Goal: Subscribe to service/newsletter

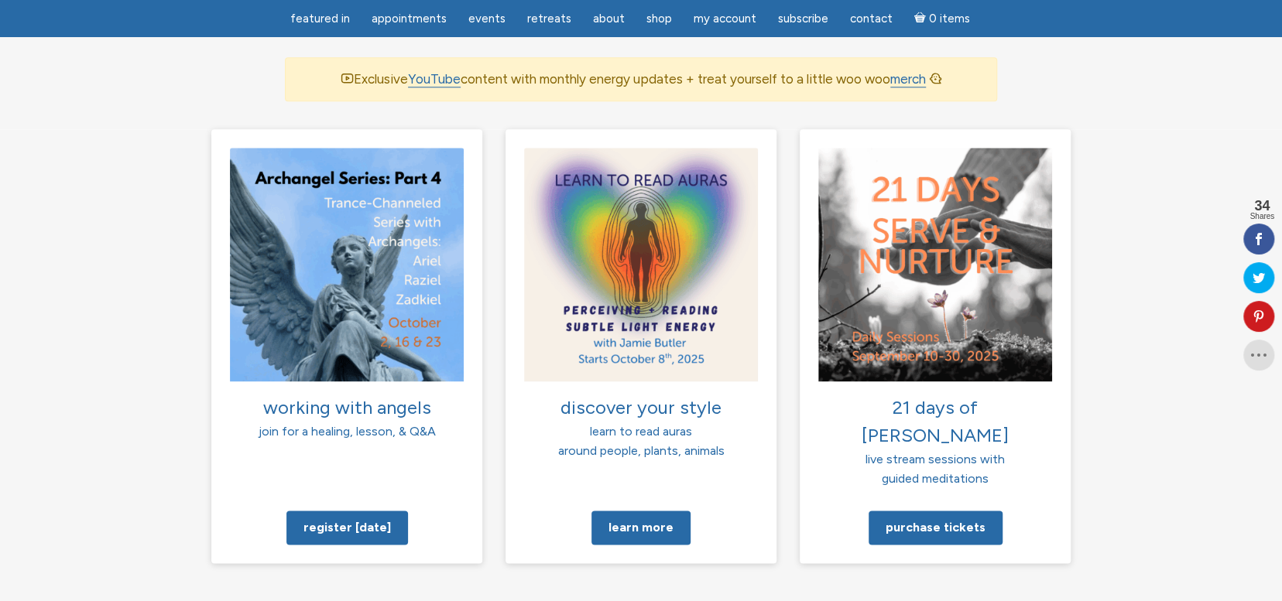
scroll to position [1084, 0]
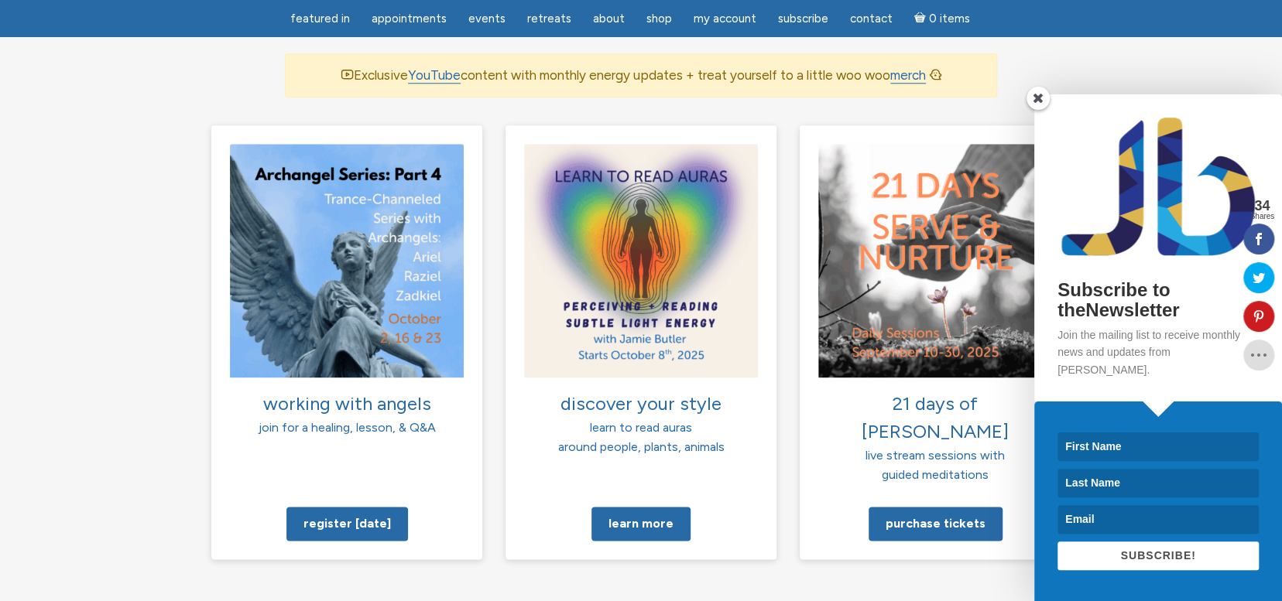
click at [954, 454] on div "Subscribe to theNewsletter Join the mailing list to receive monthly news and up…" at bounding box center [1093, 347] width 376 height 507
click at [1114, 443] on input at bounding box center [1157, 447] width 201 height 29
type input "Angela"
type input "Vandeven Kilburn"
type input "angvandevenkilburn@gmail.com"
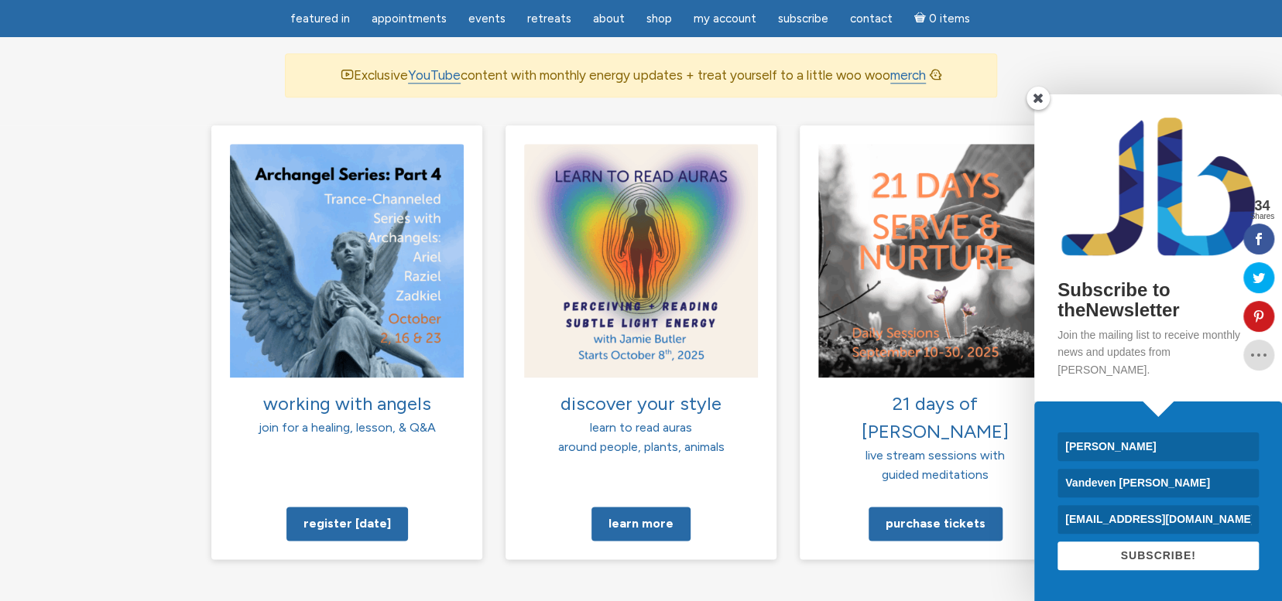
click at [1146, 567] on button "SUBSCRIBE!" at bounding box center [1157, 556] width 201 height 29
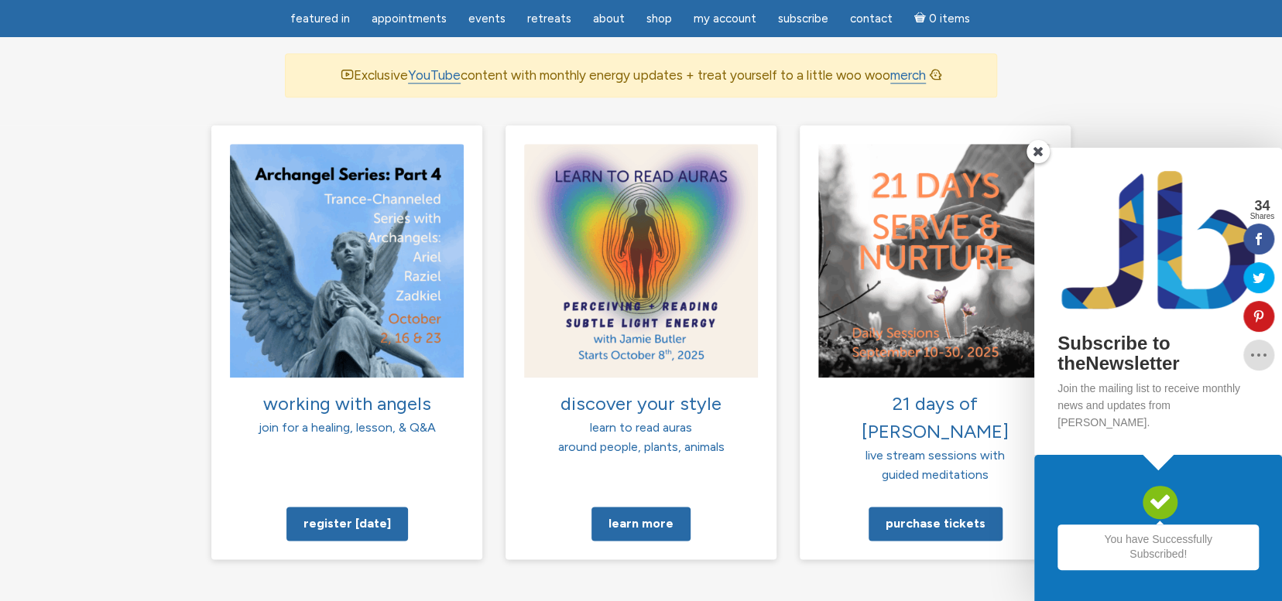
click at [923, 537] on div "Subscribe to theNewsletter Join the mailing list to receive monthly news and up…" at bounding box center [1093, 375] width 376 height 454
click at [1037, 163] on span at bounding box center [1037, 151] width 23 height 23
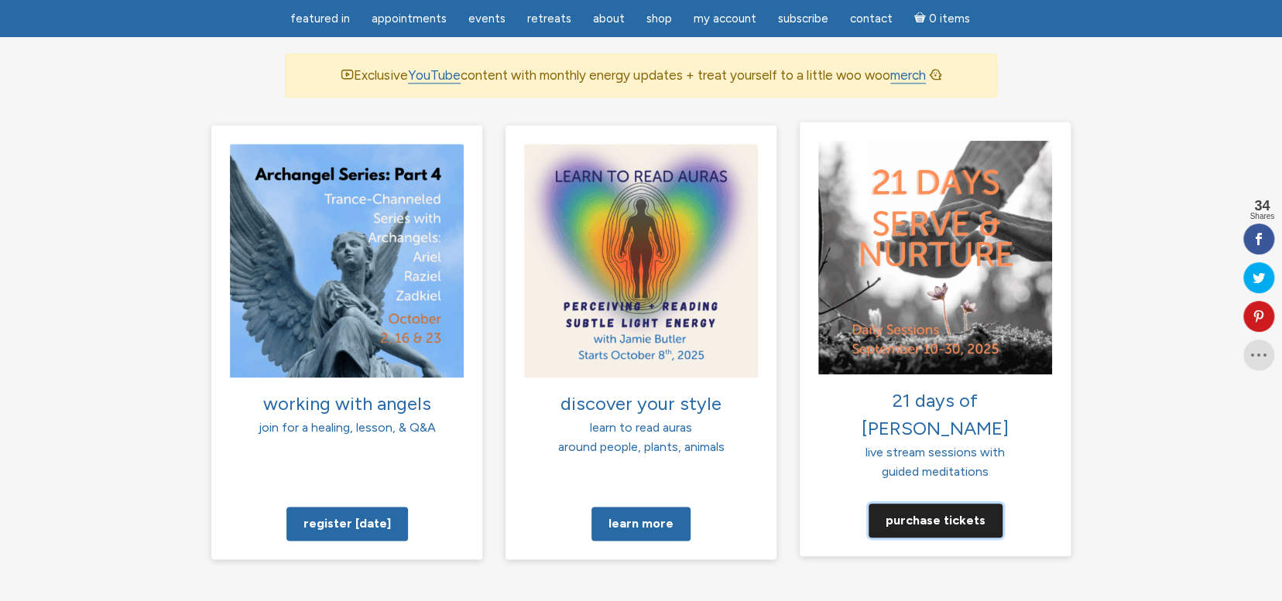
click at [933, 503] on link "Purchase tickets" at bounding box center [935, 520] width 134 height 34
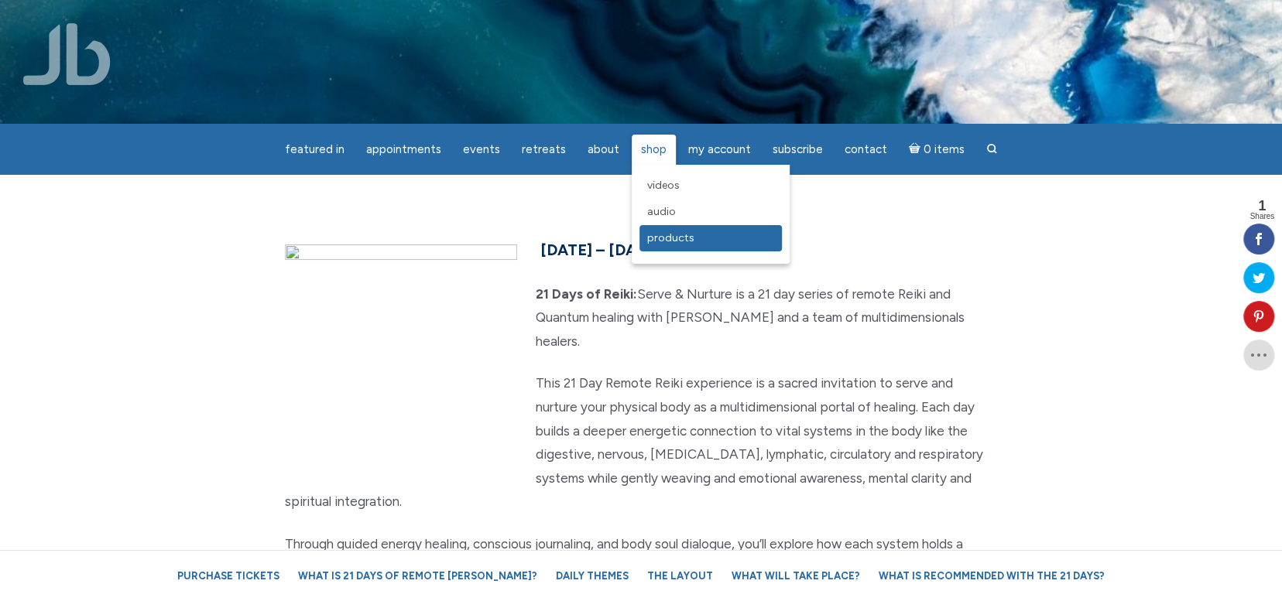
click at [646, 247] on link "Products" at bounding box center [710, 238] width 142 height 26
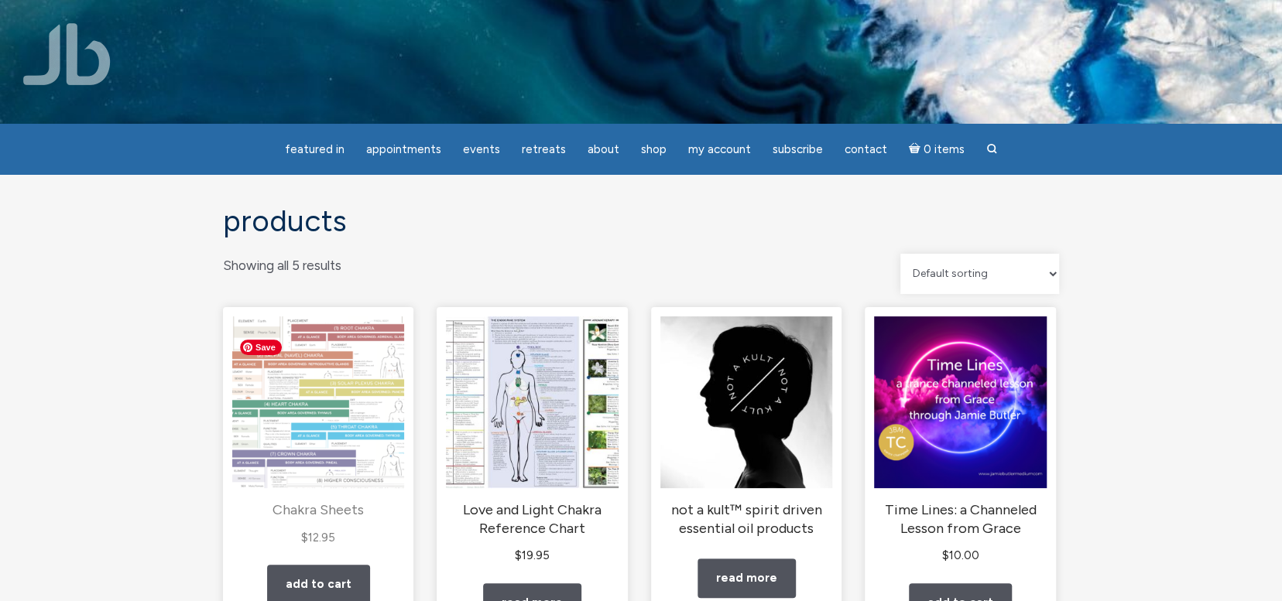
click at [346, 426] on img "main" at bounding box center [318, 403] width 172 height 172
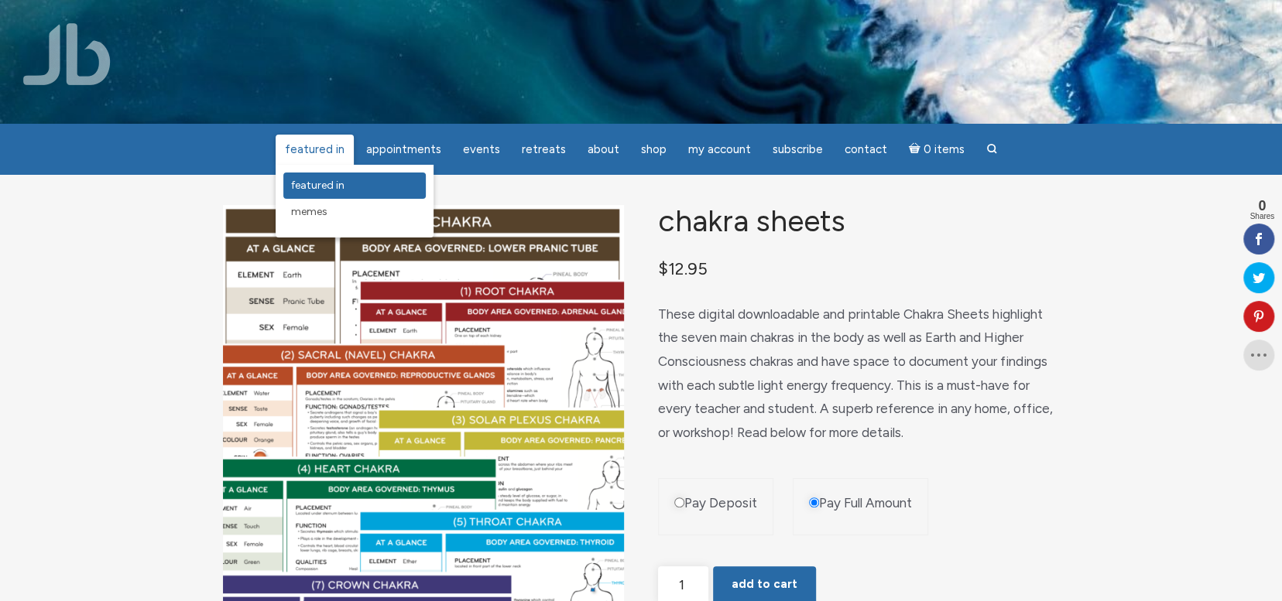
click at [311, 189] on span "featured in" at bounding box center [317, 185] width 53 height 13
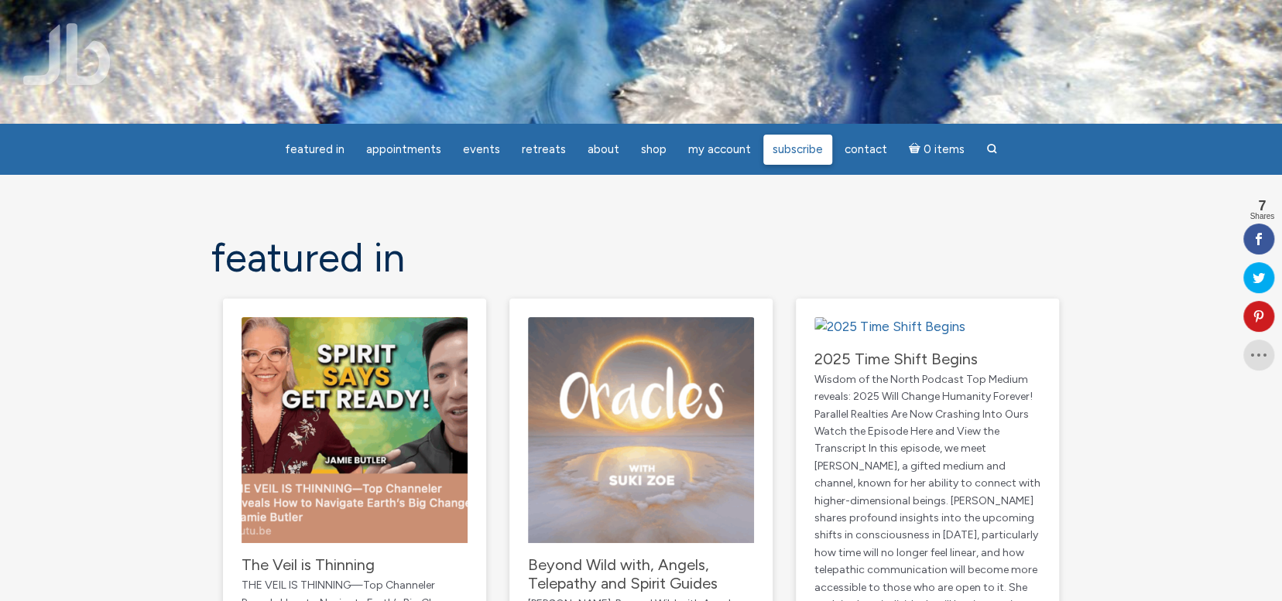
click at [795, 146] on span "Subscribe" at bounding box center [797, 149] width 50 height 14
